Goal: Navigation & Orientation: Find specific page/section

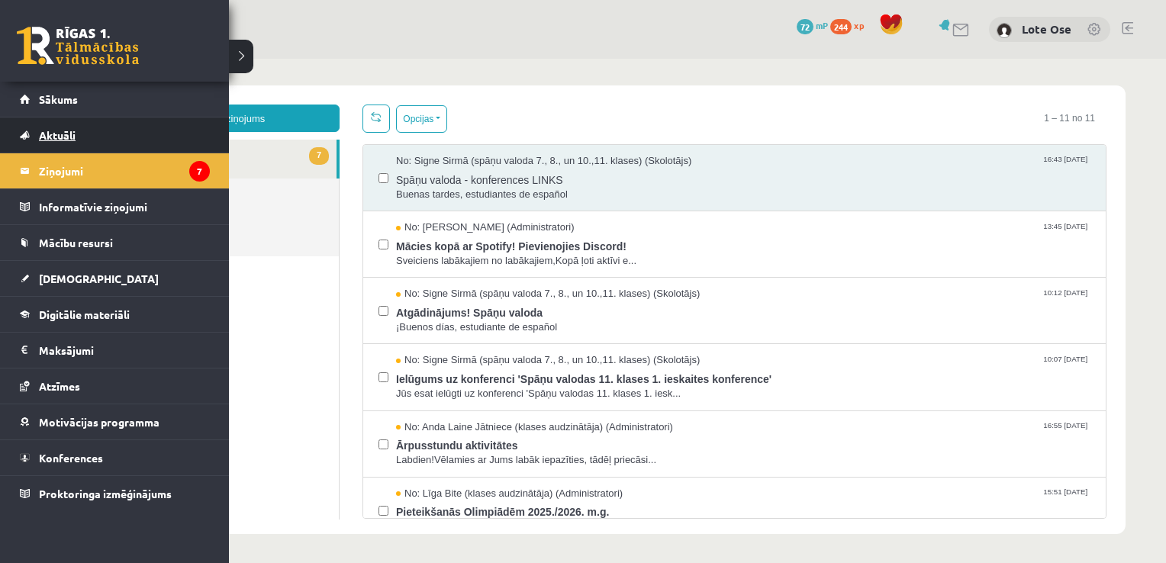
click at [62, 136] on span "Aktuāli" at bounding box center [57, 135] width 37 height 14
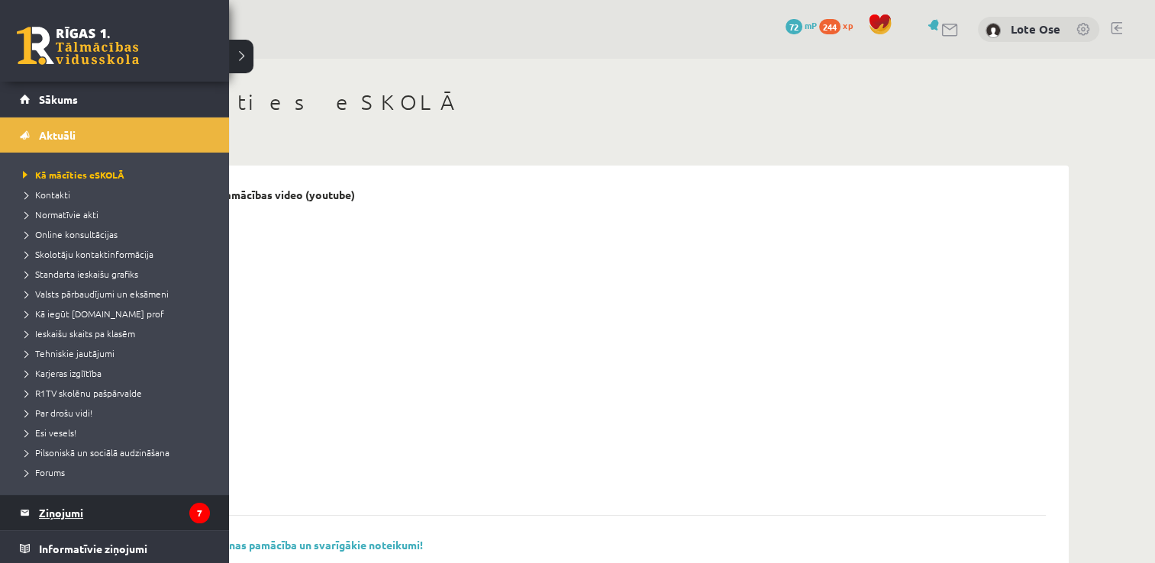
click at [67, 520] on legend "Ziņojumi 7" at bounding box center [124, 512] width 171 height 35
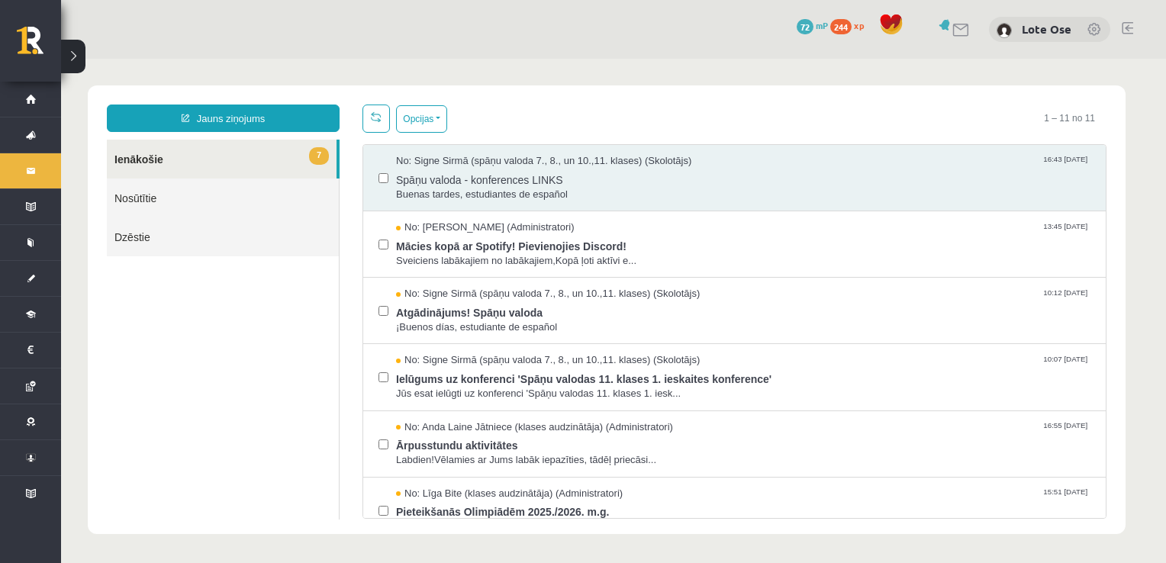
click at [956, 28] on link at bounding box center [961, 30] width 18 height 13
